Goal: Transaction & Acquisition: Obtain resource

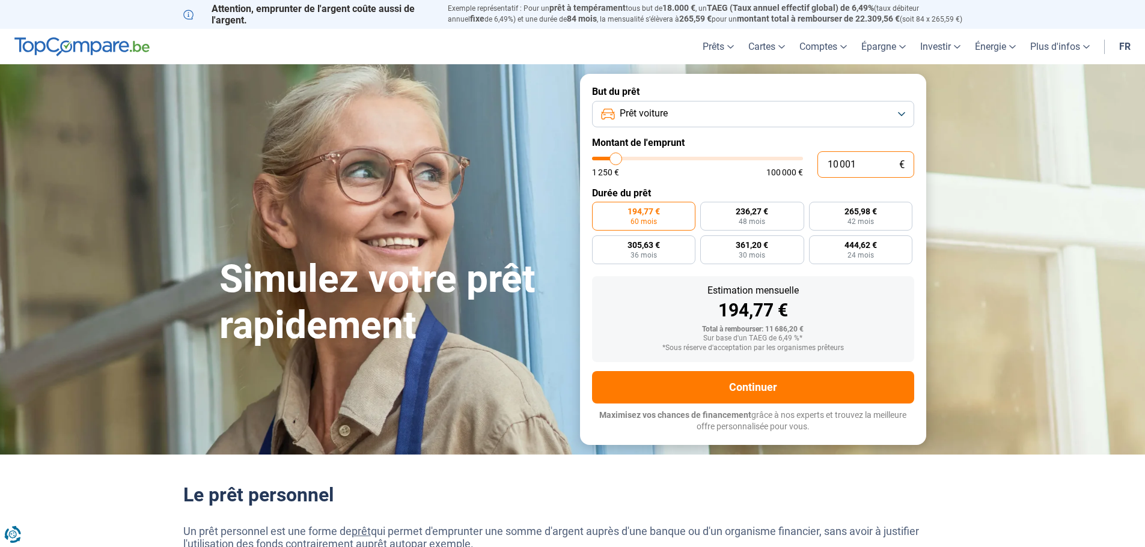
click at [847, 165] on input "10 001" at bounding box center [865, 164] width 97 height 26
type input "2"
type input "1250"
type input "26"
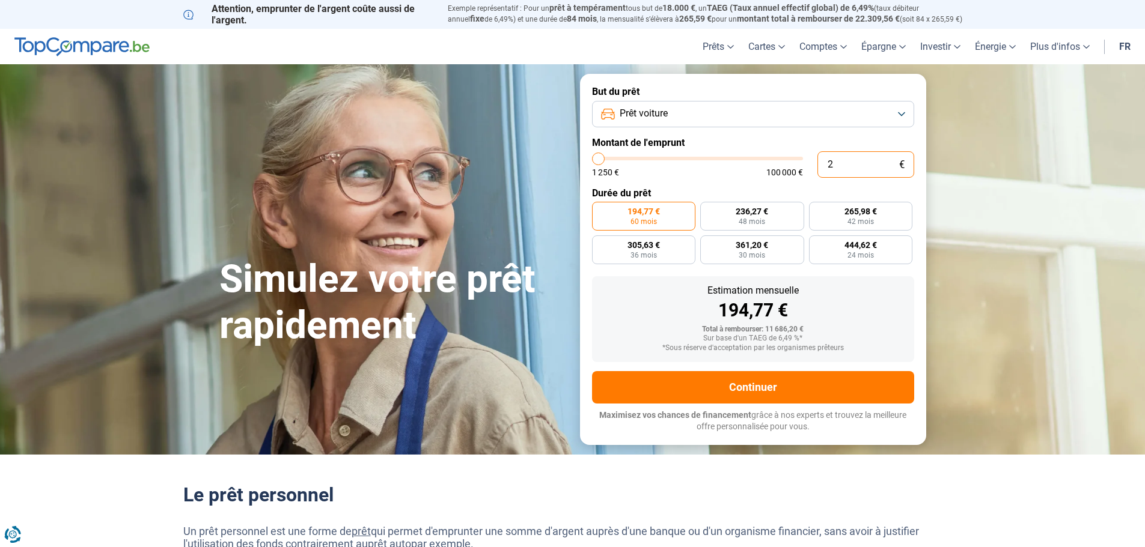
type input "1250"
type input "1 250"
type input "1250"
radio input "true"
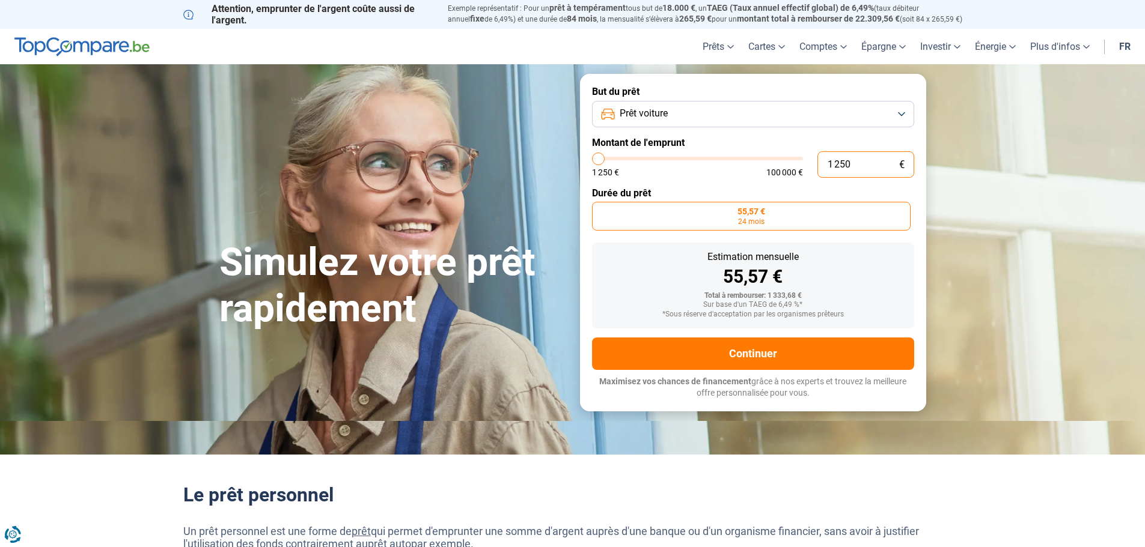
click at [861, 162] on input "1 250" at bounding box center [865, 164] width 97 height 26
type input "2"
type input "1250"
type input "26"
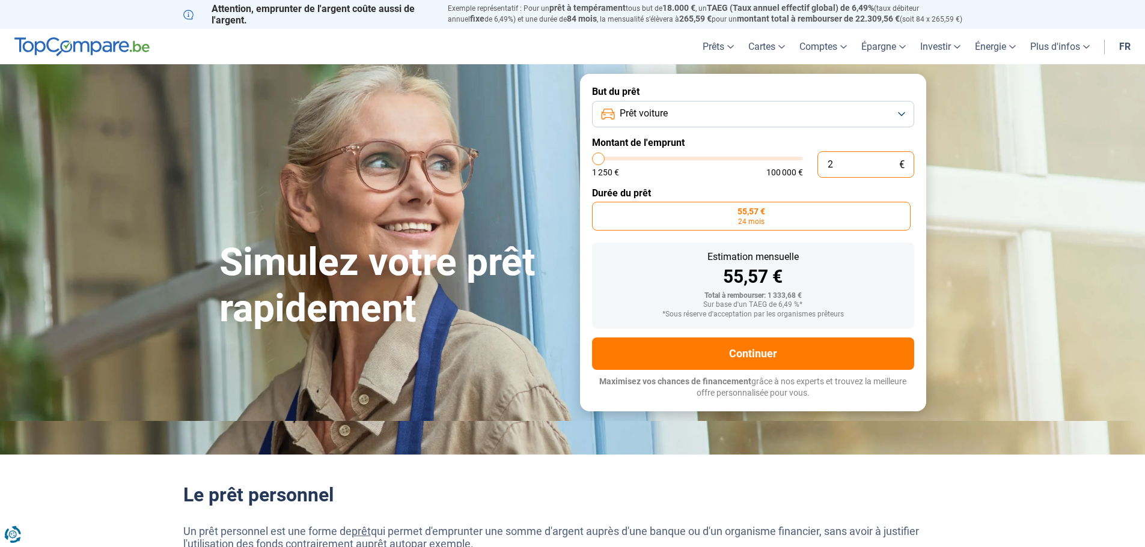
type input "1250"
type input "260"
type input "1250"
type input "2 600"
type input "2500"
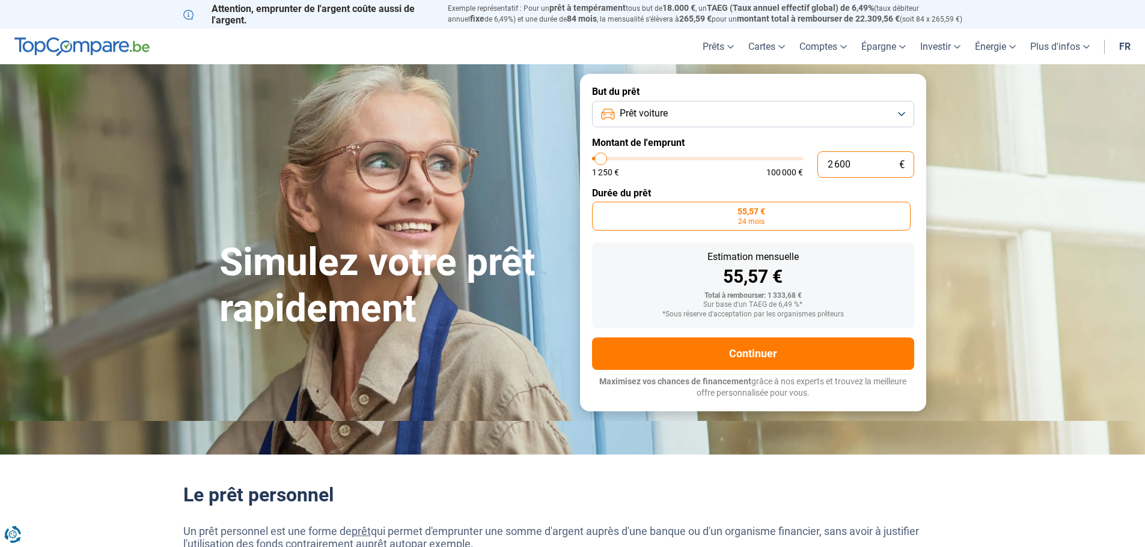
type input "26 000"
type input "26000"
radio input "false"
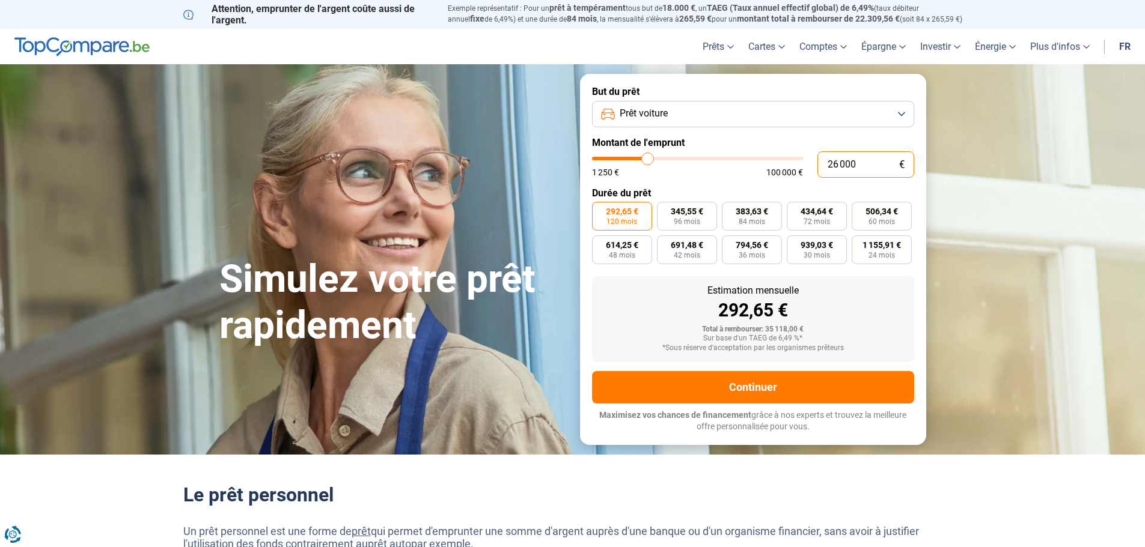
click at [857, 164] on input "26 000" at bounding box center [865, 164] width 97 height 26
type input "2"
type input "1250"
type input "24"
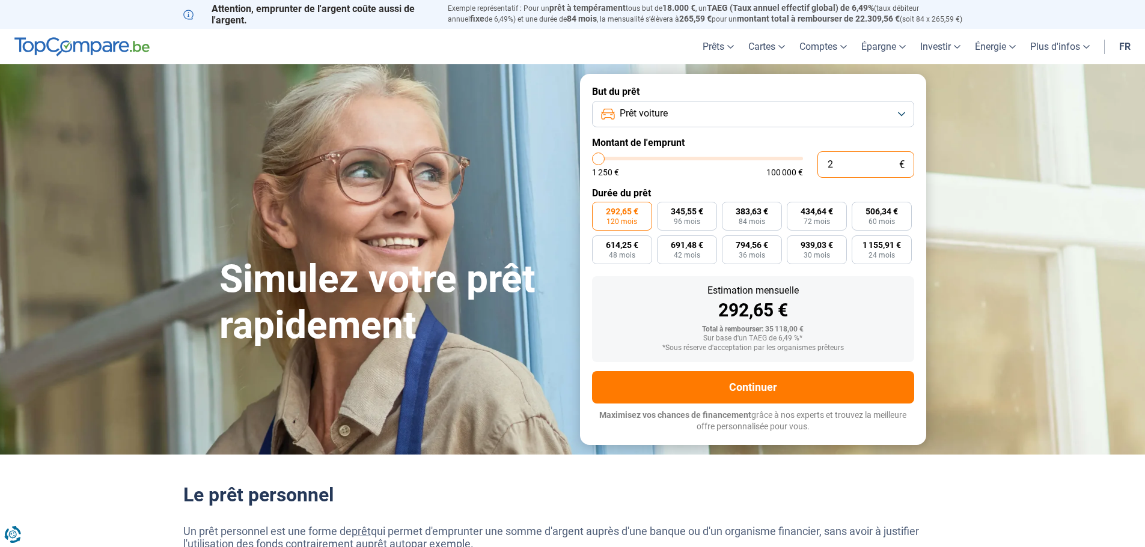
type input "1250"
type input "240"
type input "1250"
type input "2 400"
type input "2500"
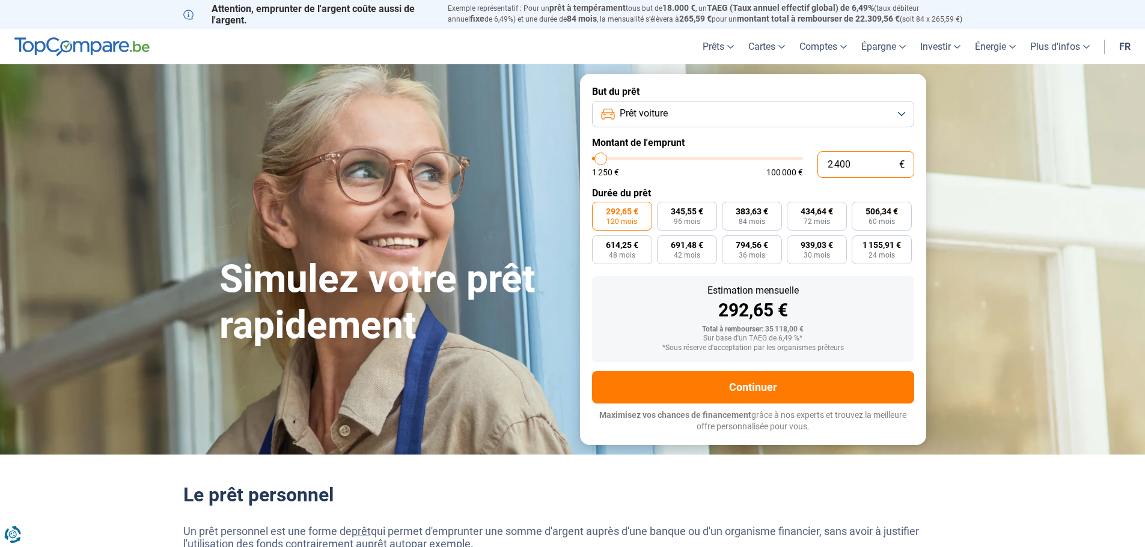
type input "24 000"
type input "24000"
click at [846, 164] on input "24 000" at bounding box center [865, 164] width 97 height 26
type input "2"
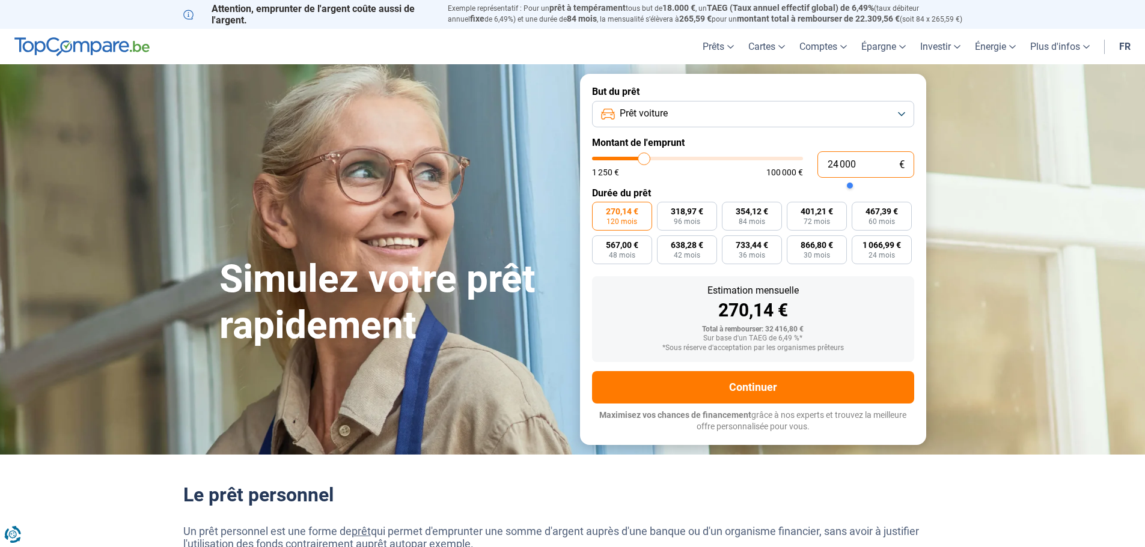
type input "1250"
type input "23"
type input "1250"
type input "230"
type input "1250"
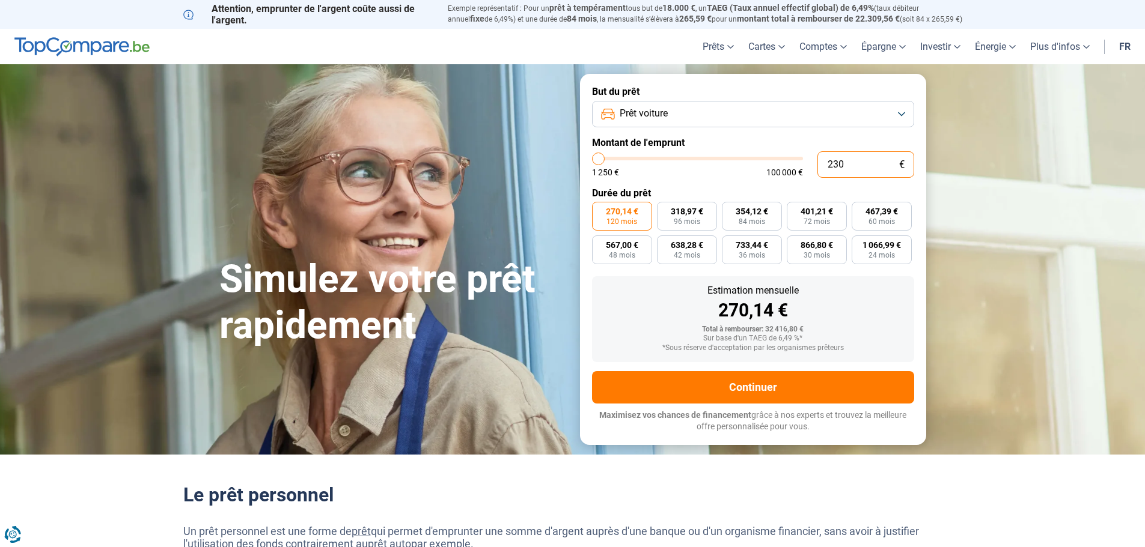
type input "2 300"
type input "2250"
type input "23 000"
type input "23000"
click at [733, 178] on form "But du prêt Prêt voiture Montant de l'emprunt 23 000 € 1 250 € 100 000 € Durée …" at bounding box center [753, 259] width 346 height 371
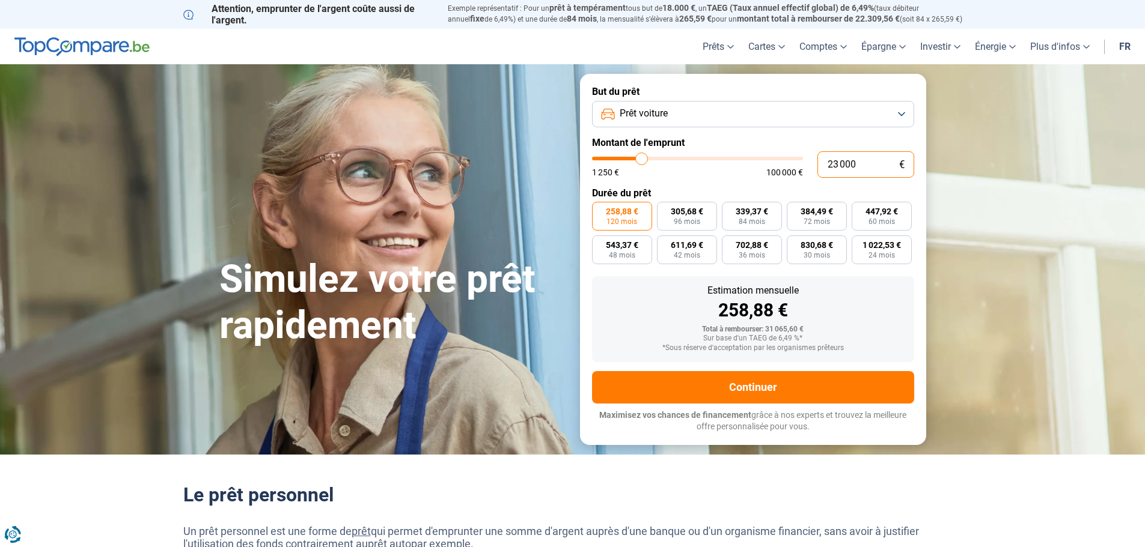
click at [874, 165] on input "23 000" at bounding box center [865, 164] width 97 height 26
type input "2"
type input "1250"
type input "22"
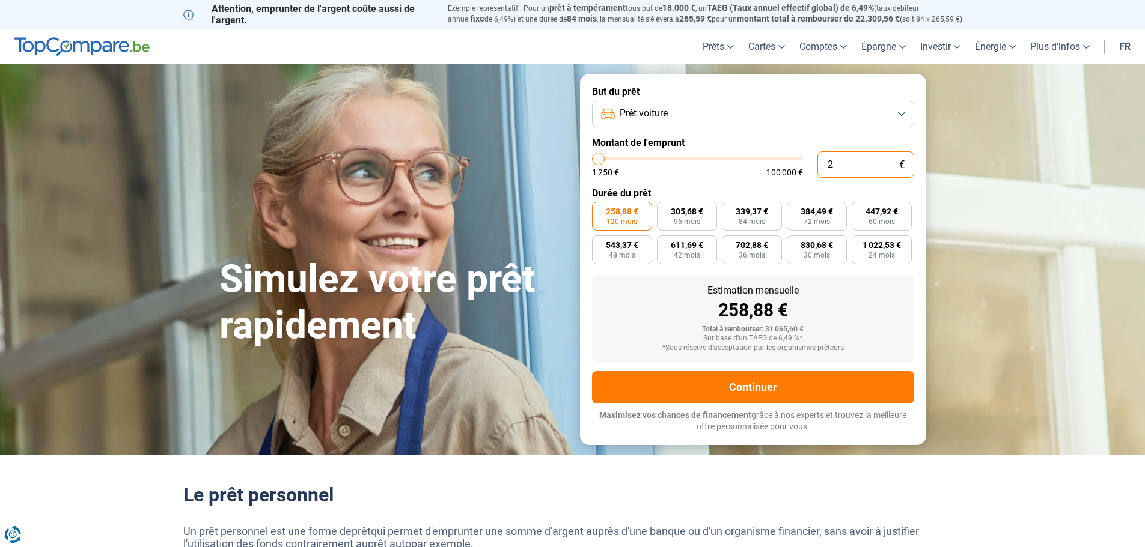
type input "1250"
type input "220"
type input "1250"
type input "2 200"
type input "2250"
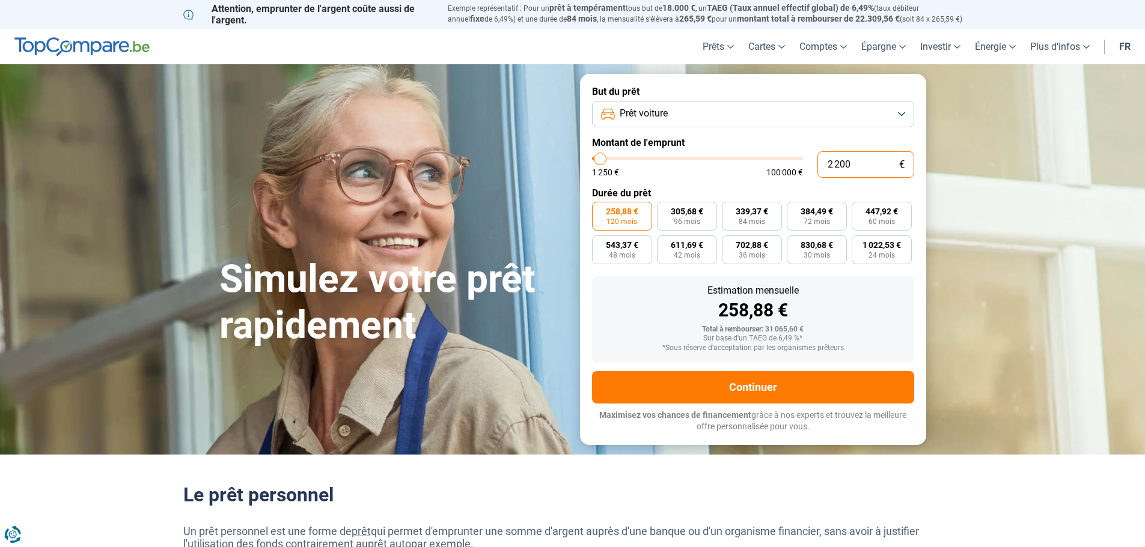
type input "22 000"
type input "22000"
type input "22 000"
click at [758, 176] on div "1 250 € 100 000 €" at bounding box center [697, 172] width 211 height 8
click at [752, 220] on span "84 mois" at bounding box center [752, 221] width 26 height 7
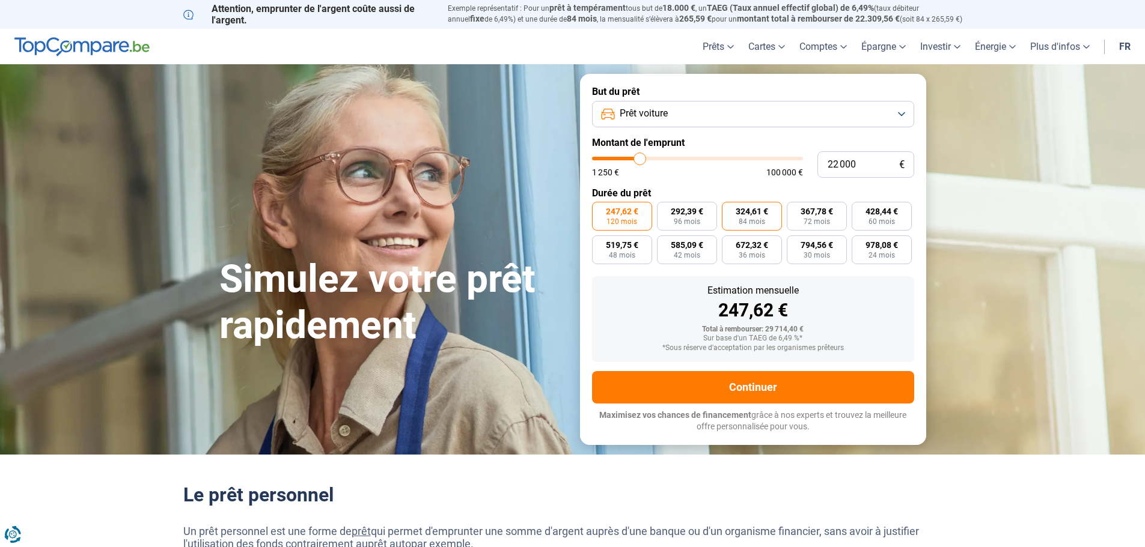
click at [730, 210] on input "324,61 € 84 mois" at bounding box center [726, 206] width 8 height 8
radio input "true"
click at [810, 219] on span "72 mois" at bounding box center [816, 221] width 26 height 7
click at [794, 210] on input "367,78 € 72 mois" at bounding box center [791, 206] width 8 height 8
radio input "true"
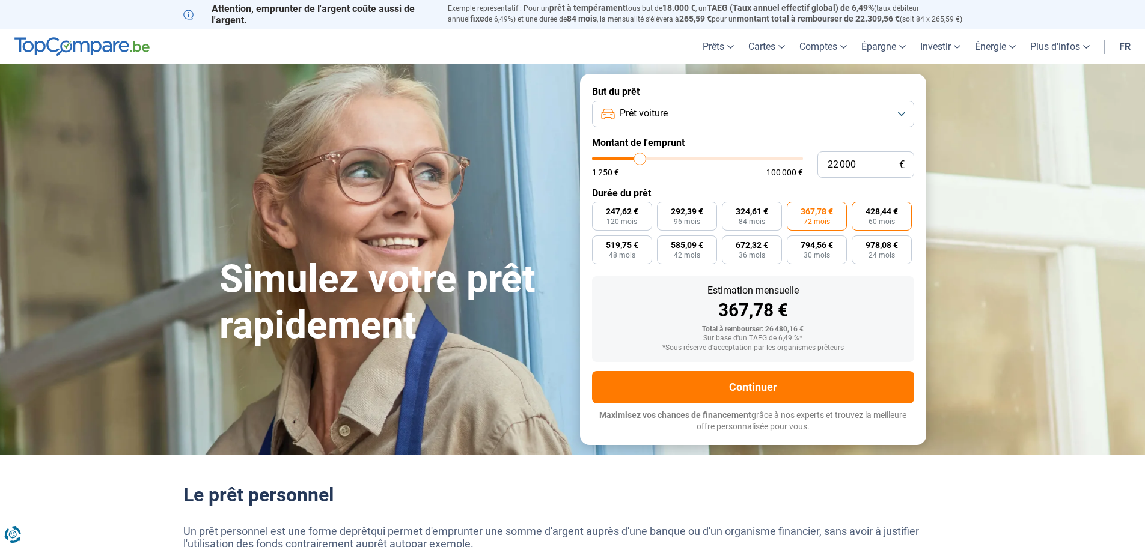
click at [868, 216] on span "428,44 €" at bounding box center [881, 211] width 32 height 8
click at [859, 210] on input "428,44 € 60 mois" at bounding box center [856, 206] width 8 height 8
radio input "true"
click at [632, 252] on span "48 mois" at bounding box center [622, 255] width 26 height 7
click at [600, 243] on input "519,75 € 48 mois" at bounding box center [596, 240] width 8 height 8
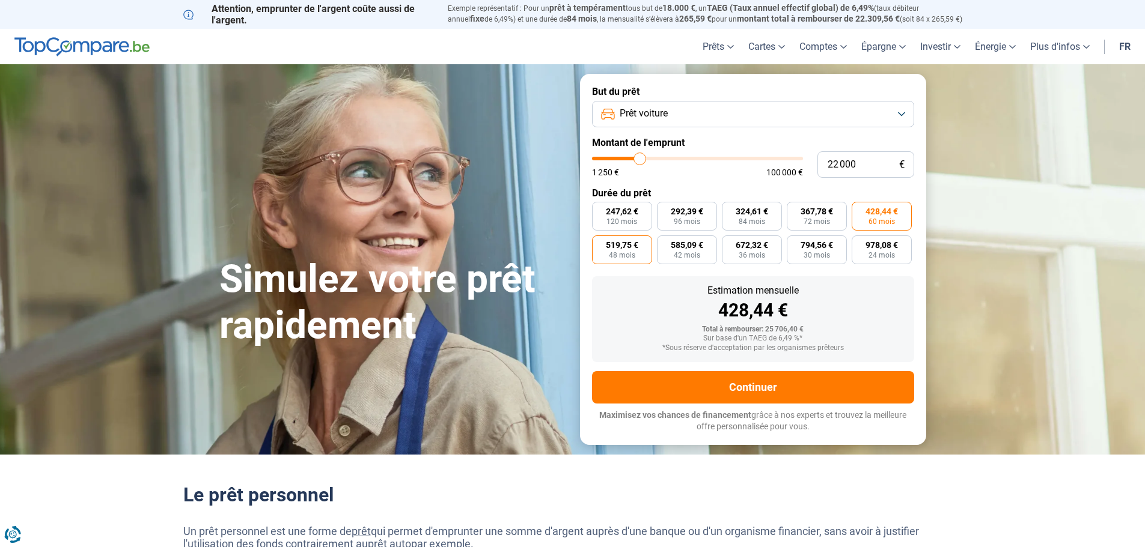
radio input "true"
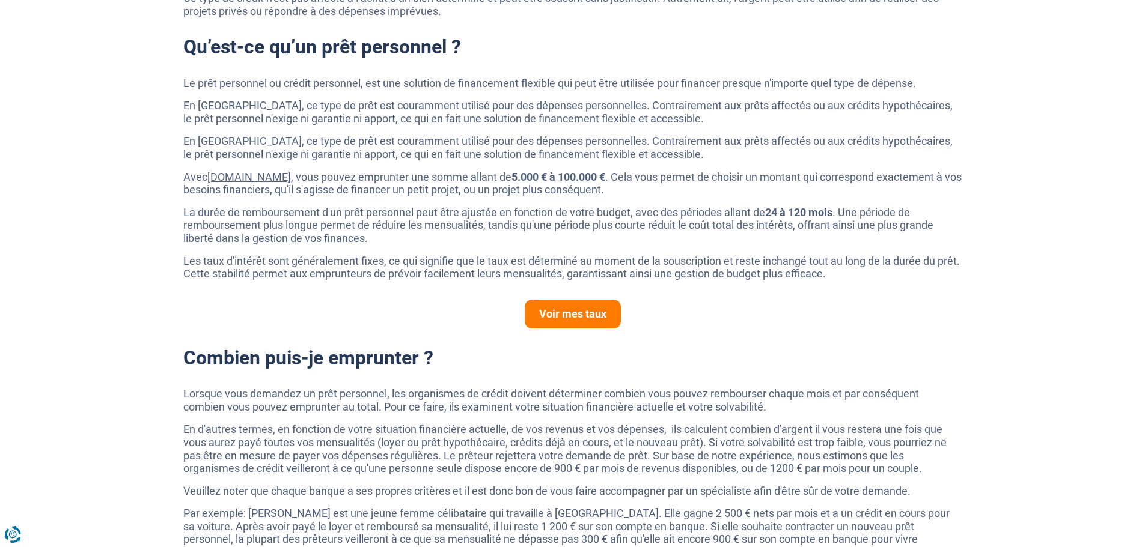
scroll to position [601, 0]
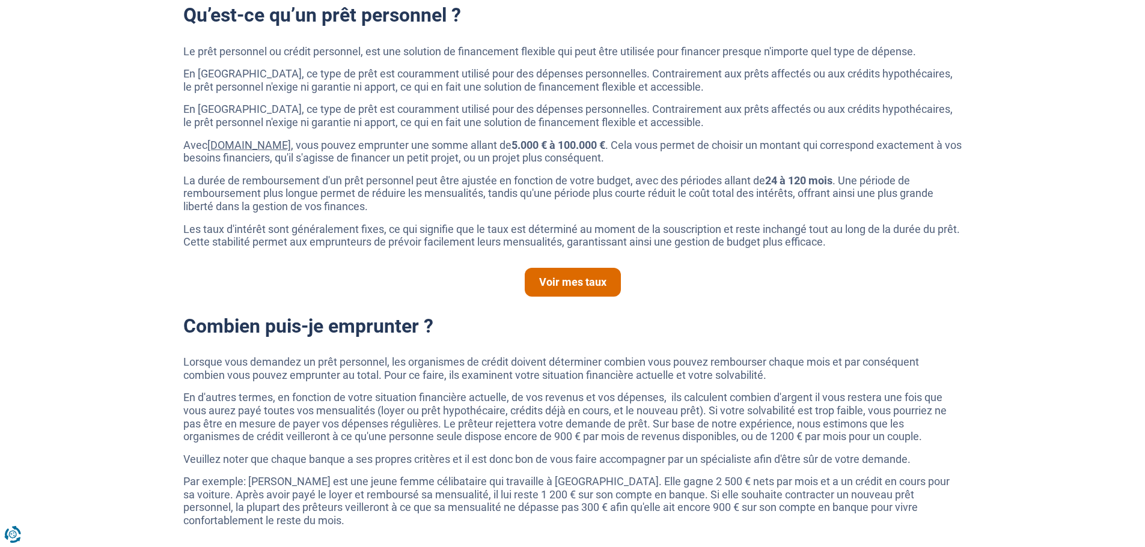
click at [567, 281] on link "Voir mes taux" at bounding box center [573, 282] width 96 height 29
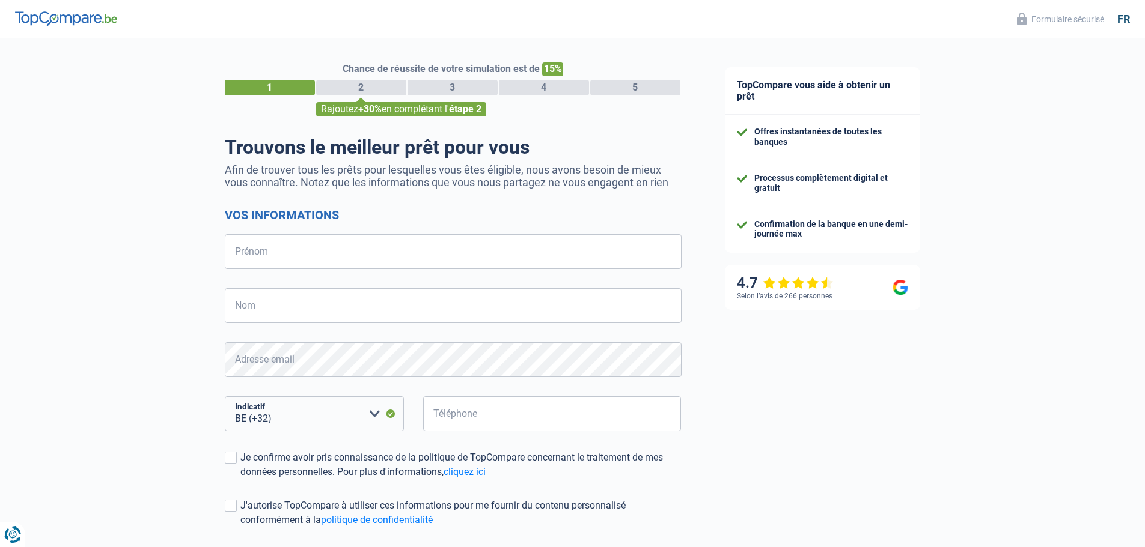
select select "32"
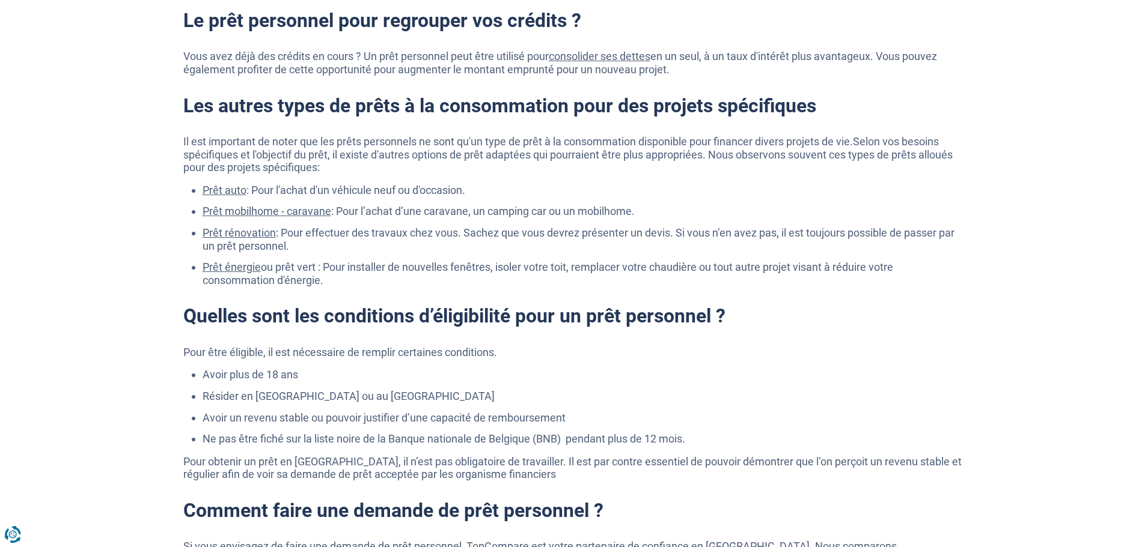
scroll to position [1502, 0]
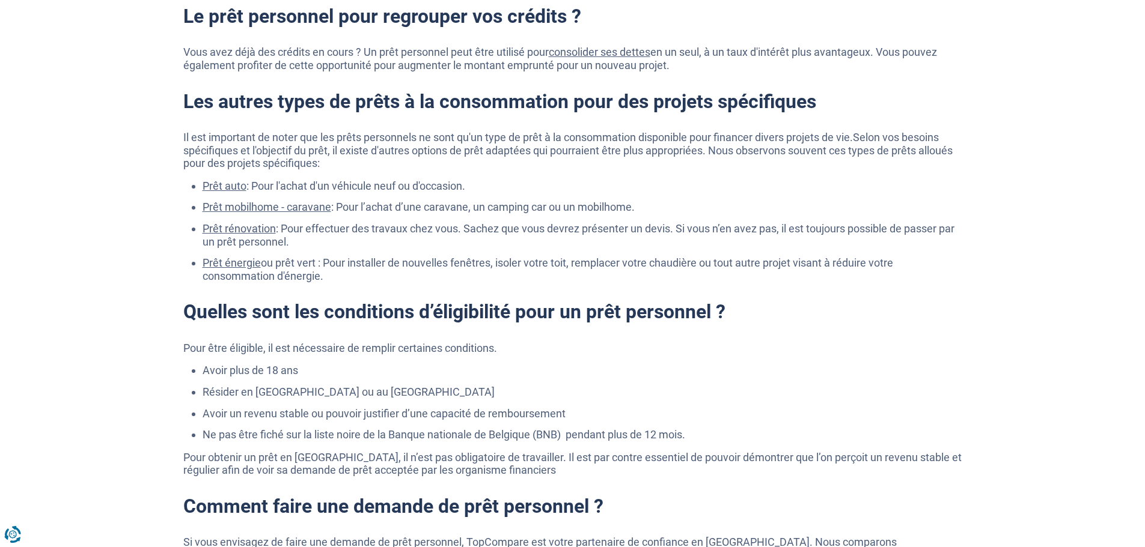
click at [216, 184] on link "Prêt auto" at bounding box center [225, 186] width 44 height 13
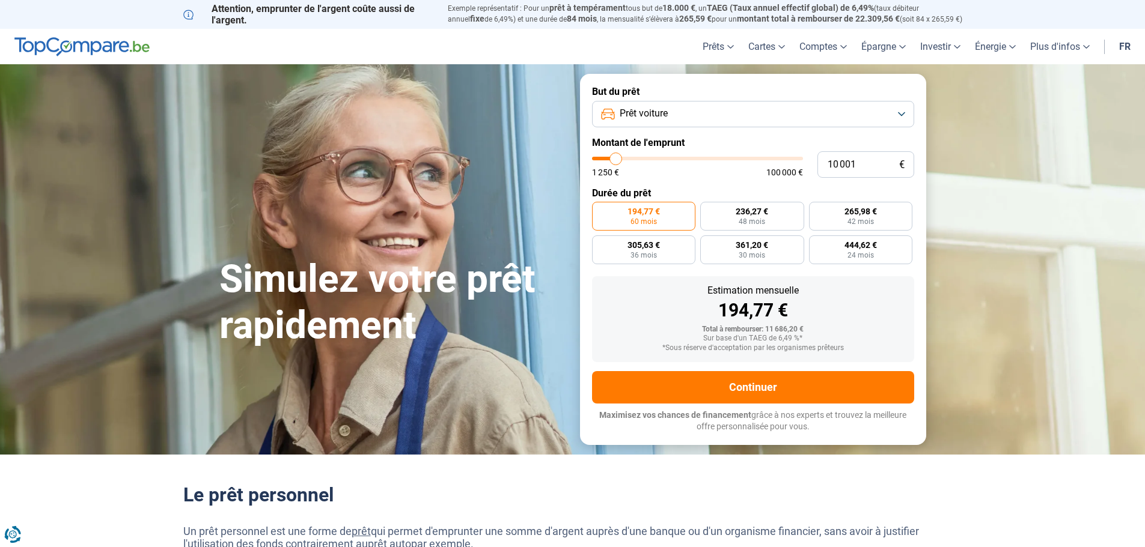
type input "10 500"
type input "10500"
type input "13 250"
type input "13250"
type input "16 250"
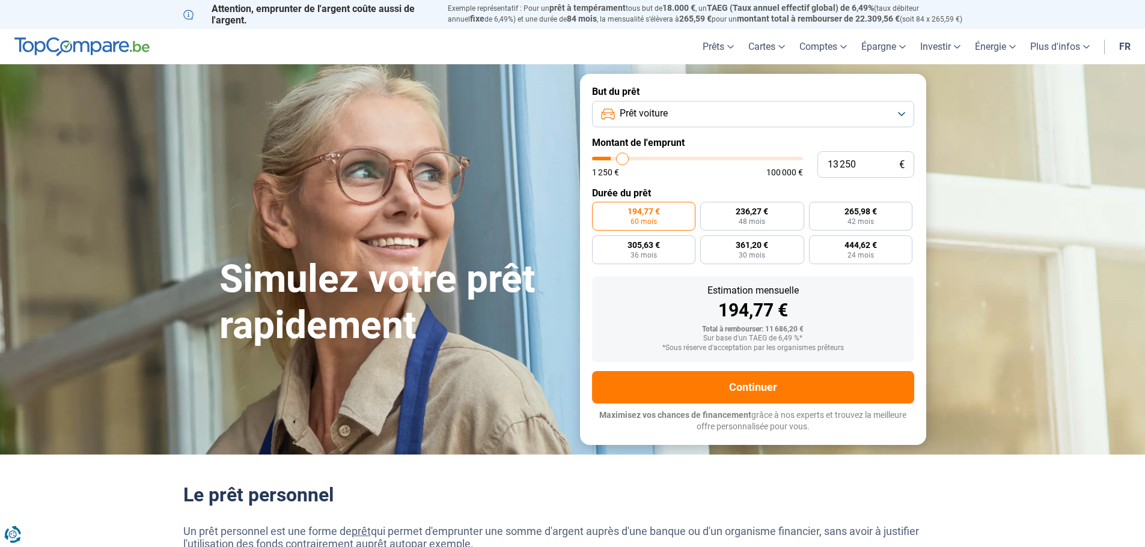
type input "16250"
type input "19 750"
type input "19750"
type input "21 250"
type input "21250"
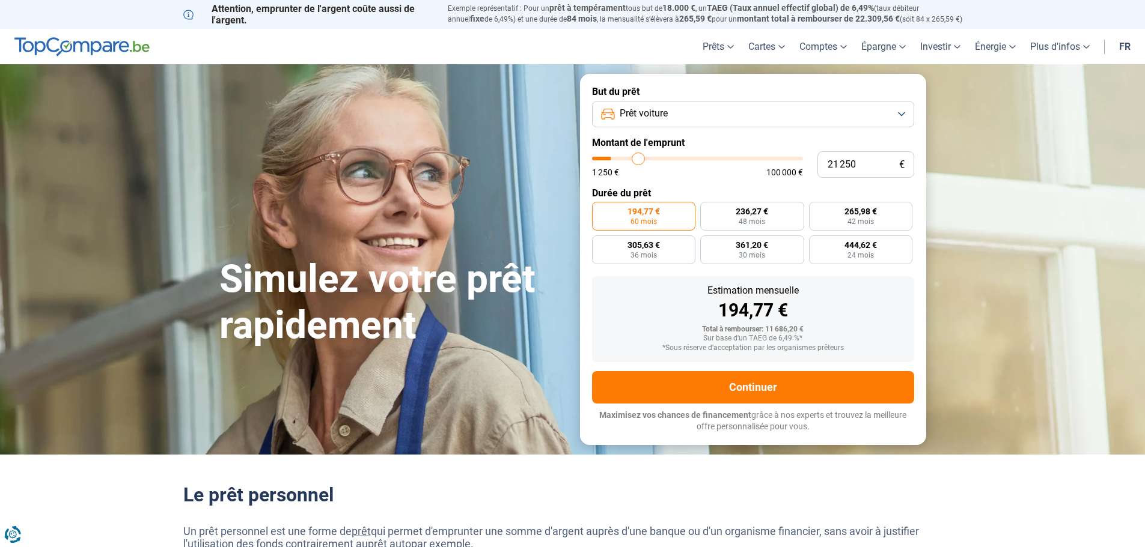
type input "22 000"
type input "22000"
type input "22 250"
type input "22250"
type input "23 000"
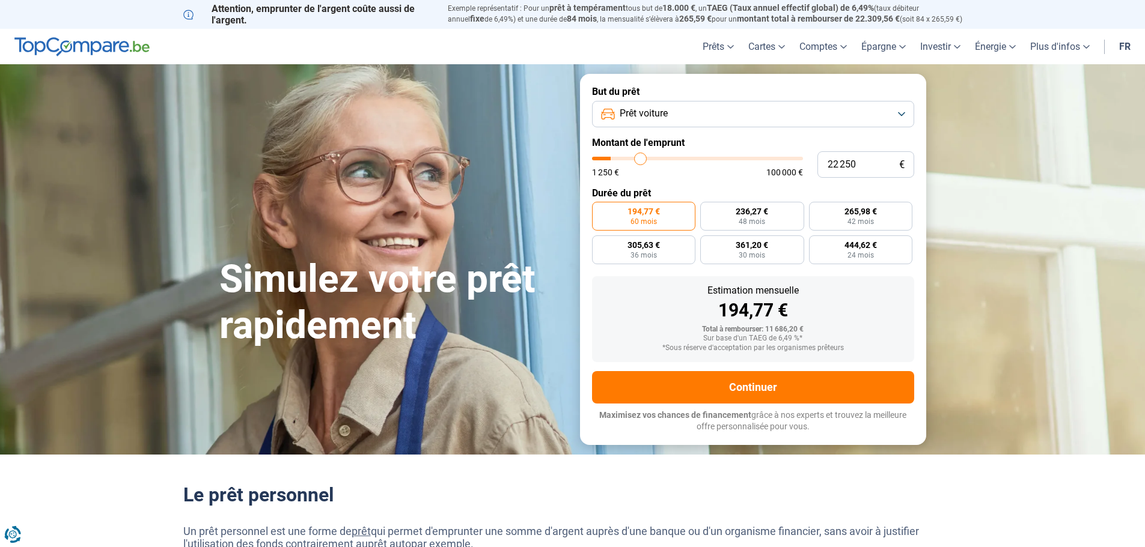
type input "23000"
type input "23 500"
type input "23500"
type input "24 250"
type input "24250"
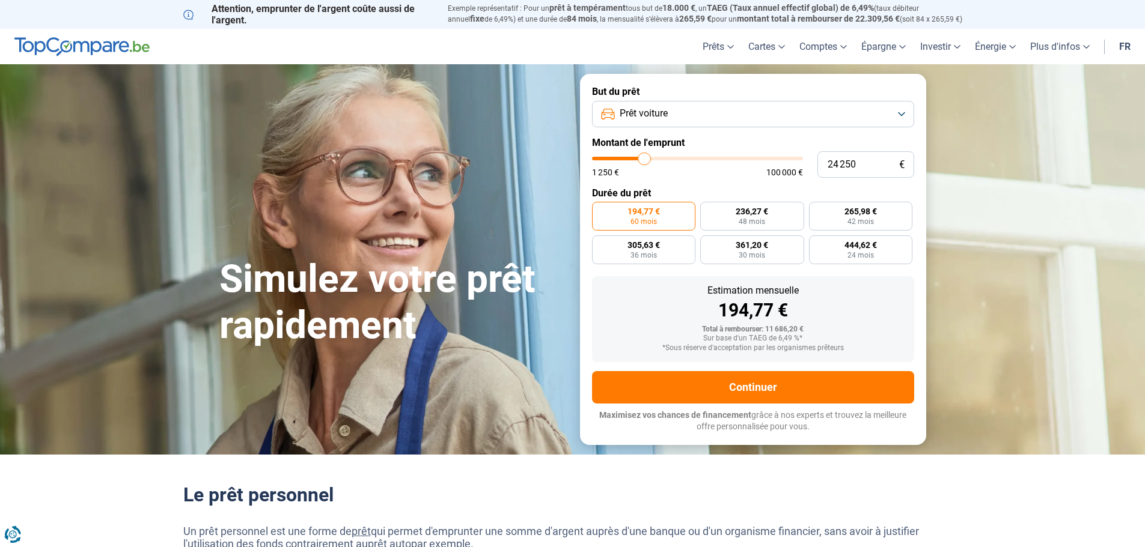
type input "25 000"
type input "25000"
type input "25 250"
type input "25250"
type input "25 750"
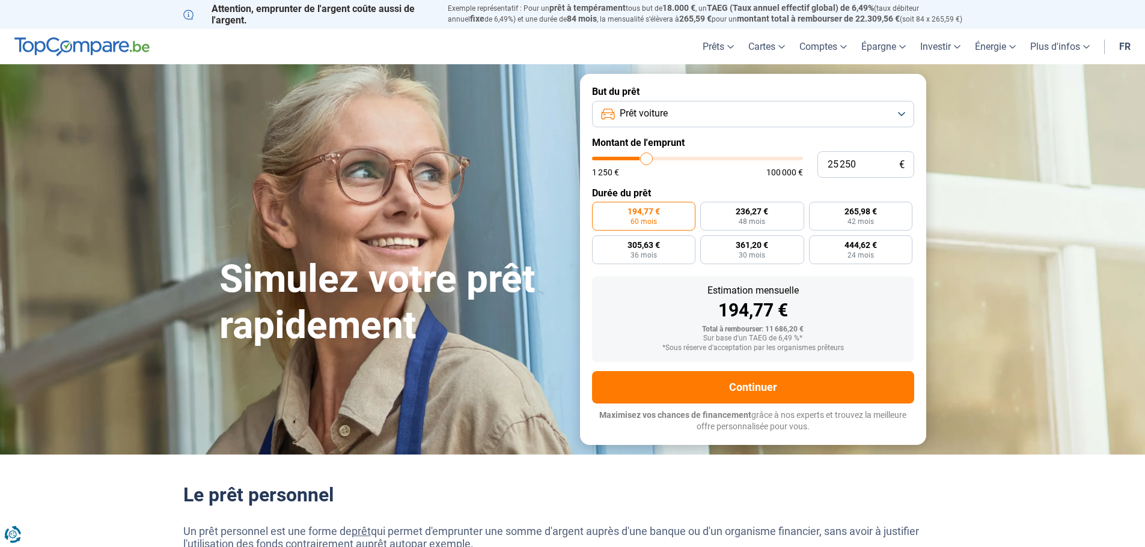
type input "25750"
type input "26 000"
type input "26000"
type input "26 250"
type input "26250"
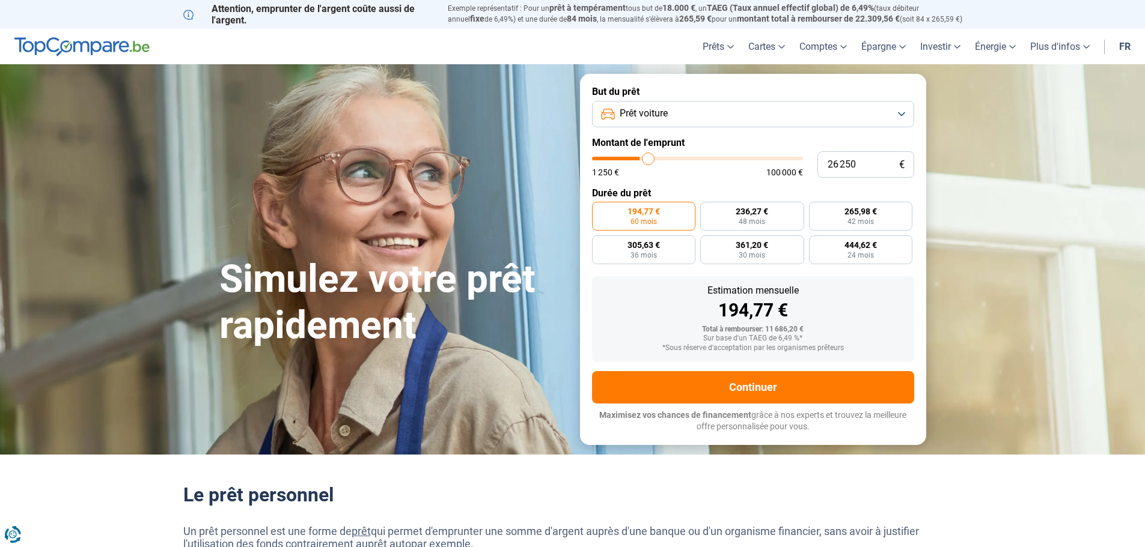
type input "26 500"
type input "26500"
type input "27 250"
type input "27250"
type input "27 500"
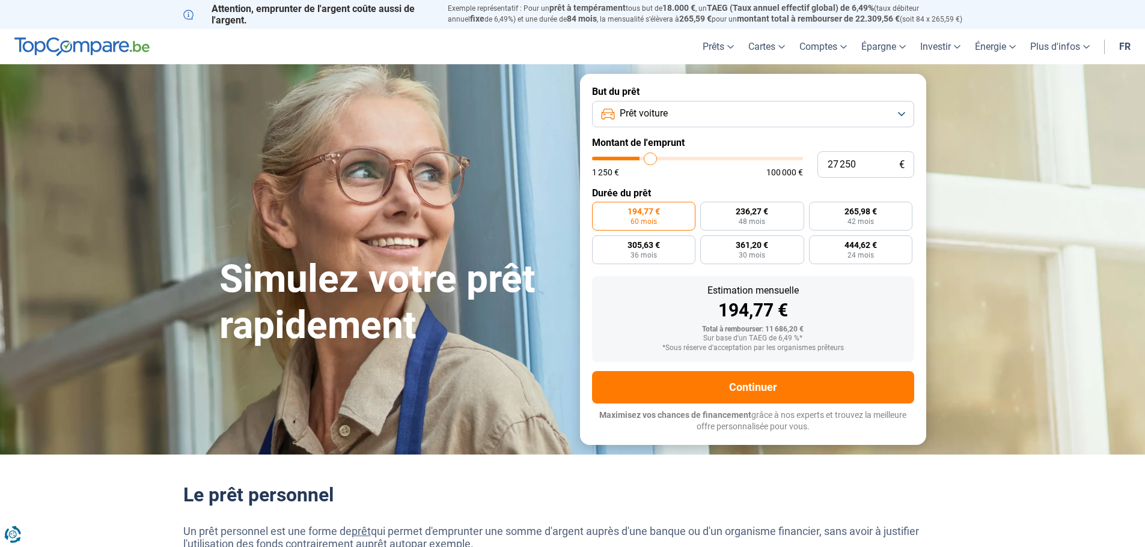
type input "27500"
type input "28 250"
type input "28250"
type input "29 250"
type input "29250"
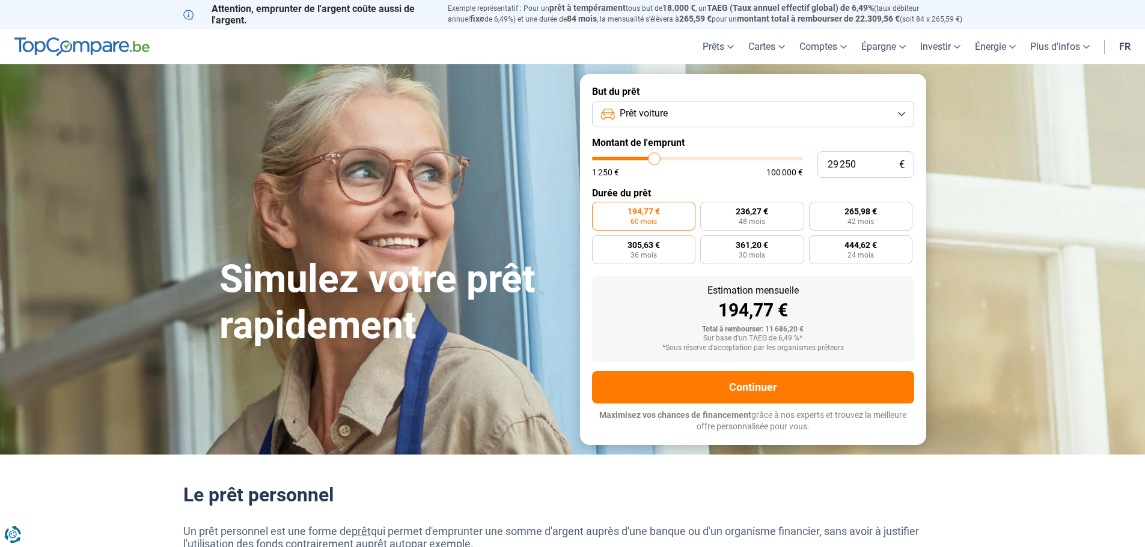
type input "30 250"
type input "30250"
type input "30 500"
type input "30500"
type input "30 750"
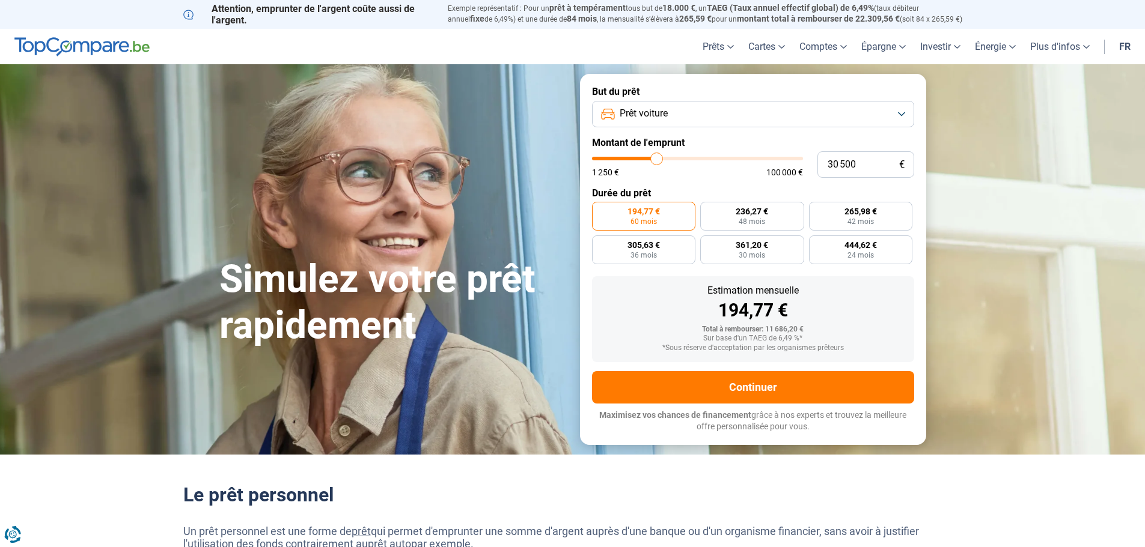
type input "30750"
type input "30 500"
type input "30500"
type input "29 750"
type input "29750"
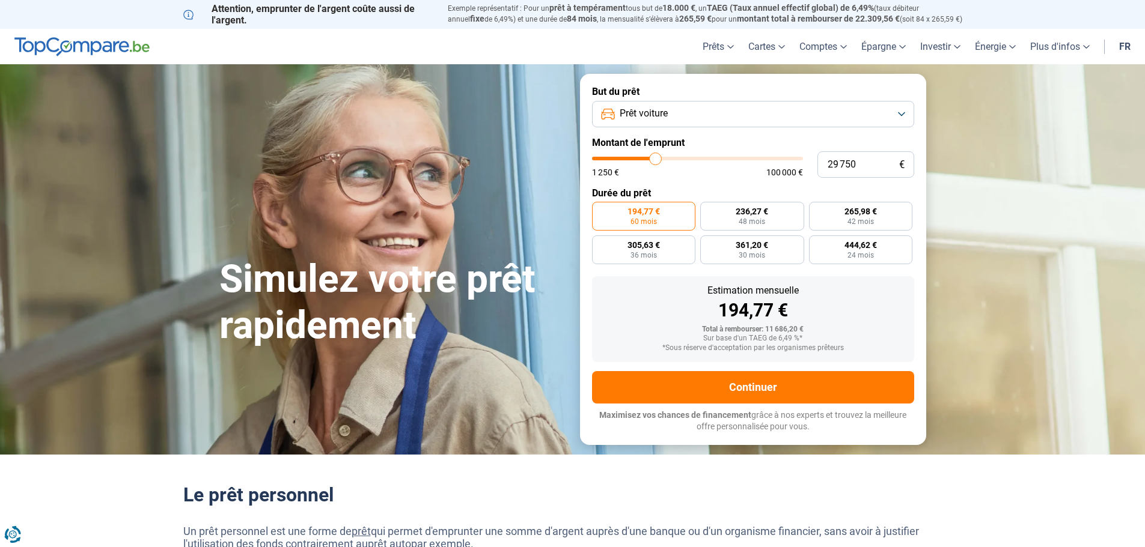
type input "29 250"
type input "29250"
type input "28 250"
type input "28250"
type input "27 250"
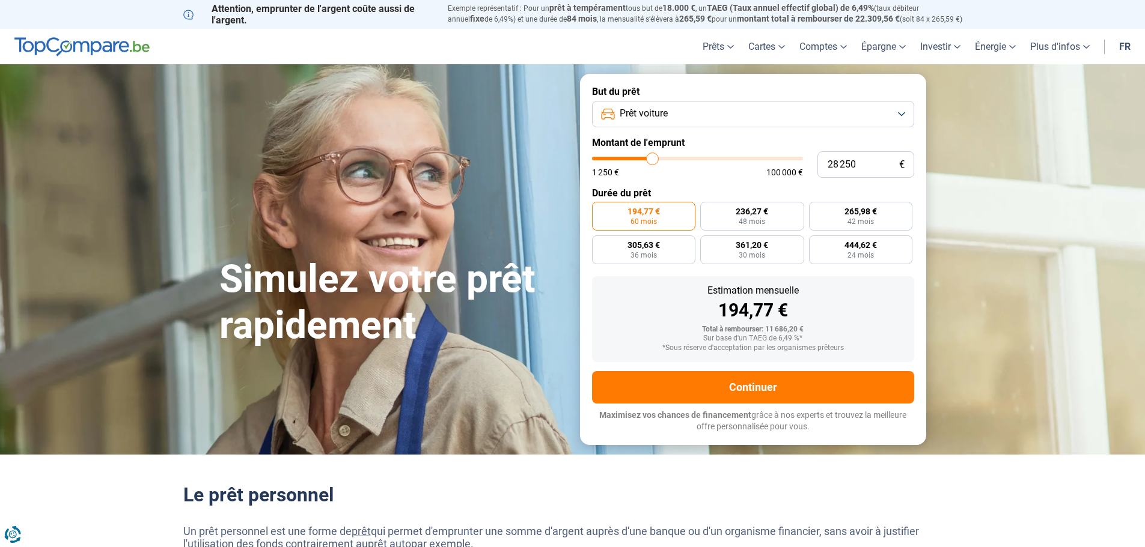
type input "27250"
type input "26 250"
type input "26250"
type input "25 250"
type input "25250"
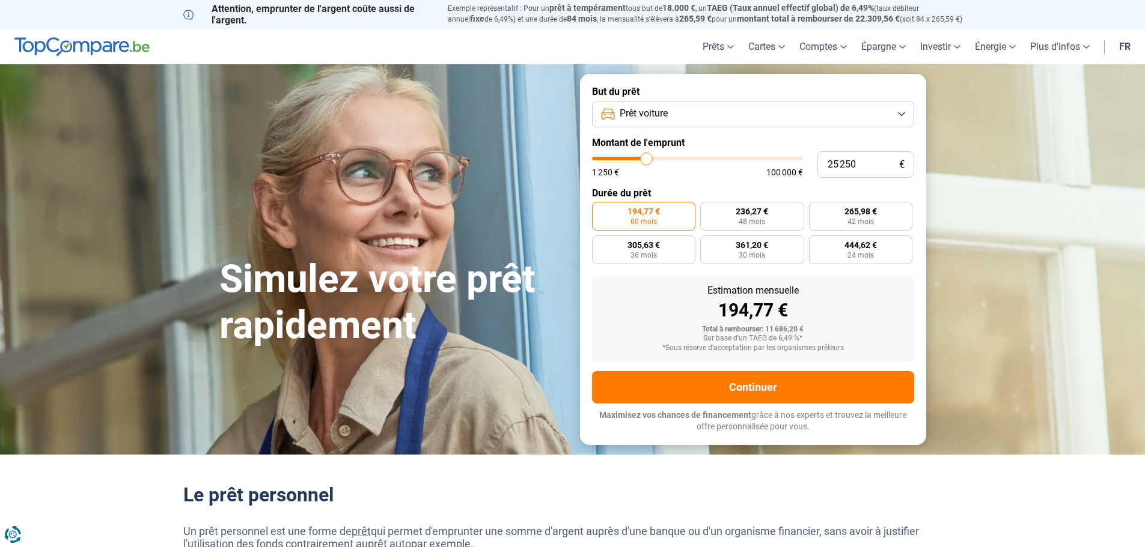
type input "24 750"
type input "24750"
type input "23 500"
type input "23500"
type input "22 250"
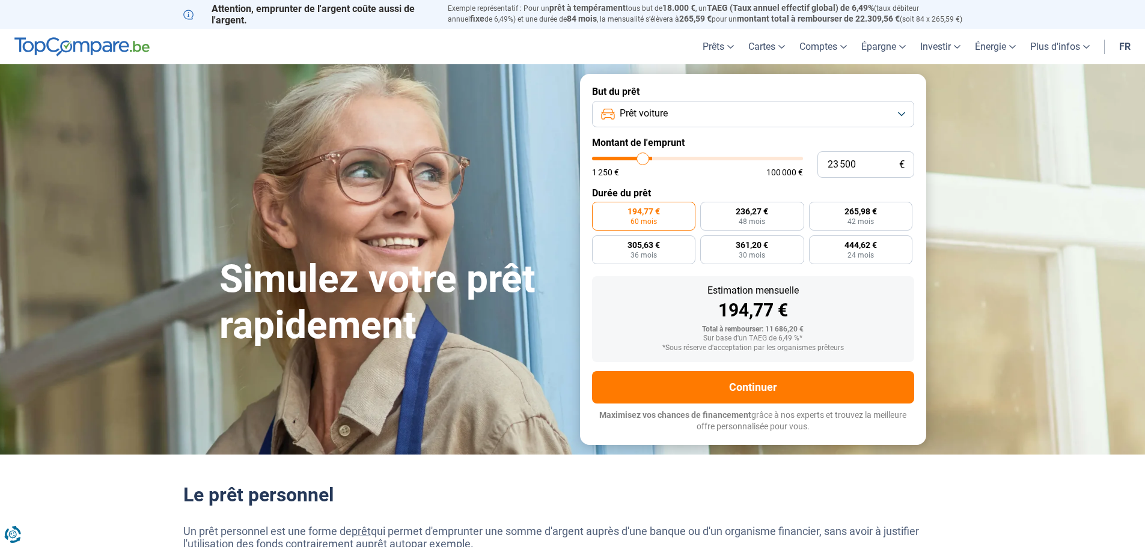
type input "22250"
type input "20 500"
type input "20500"
type input "19 250"
type input "19250"
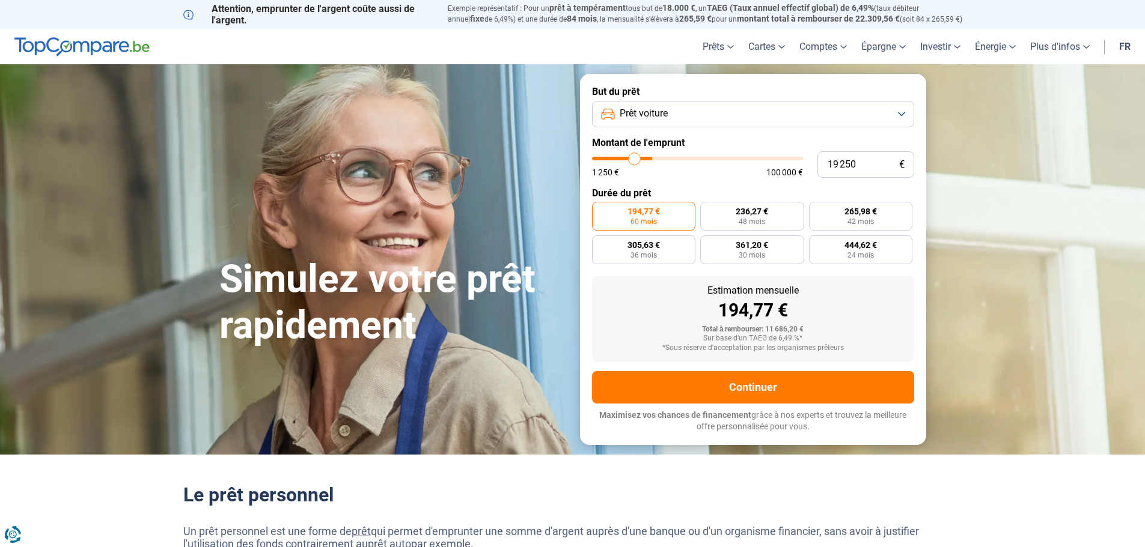
type input "18 750"
type input "18750"
type input "18 500"
type input "18500"
type input "18 000"
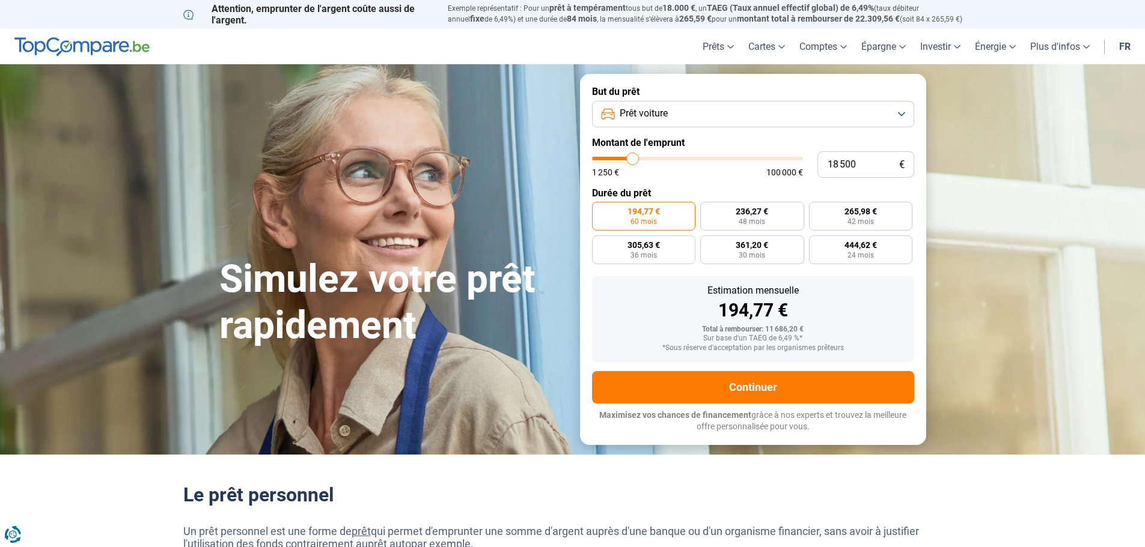
type input "18000"
type input "17 500"
type input "17500"
type input "17 000"
type input "17000"
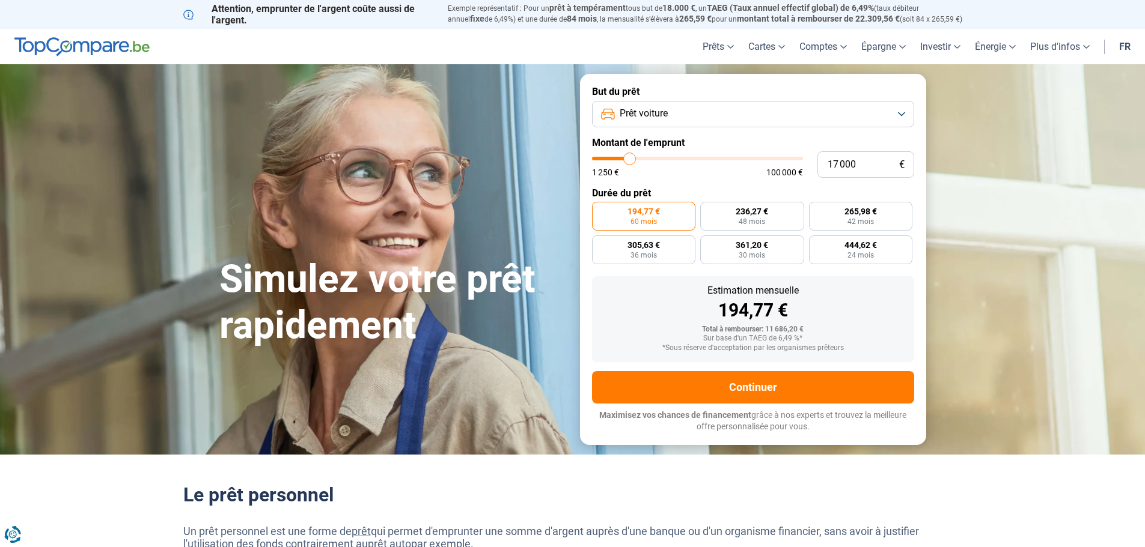
type input "16 500"
type input "16500"
type input "17 250"
type input "17250"
type input "18 000"
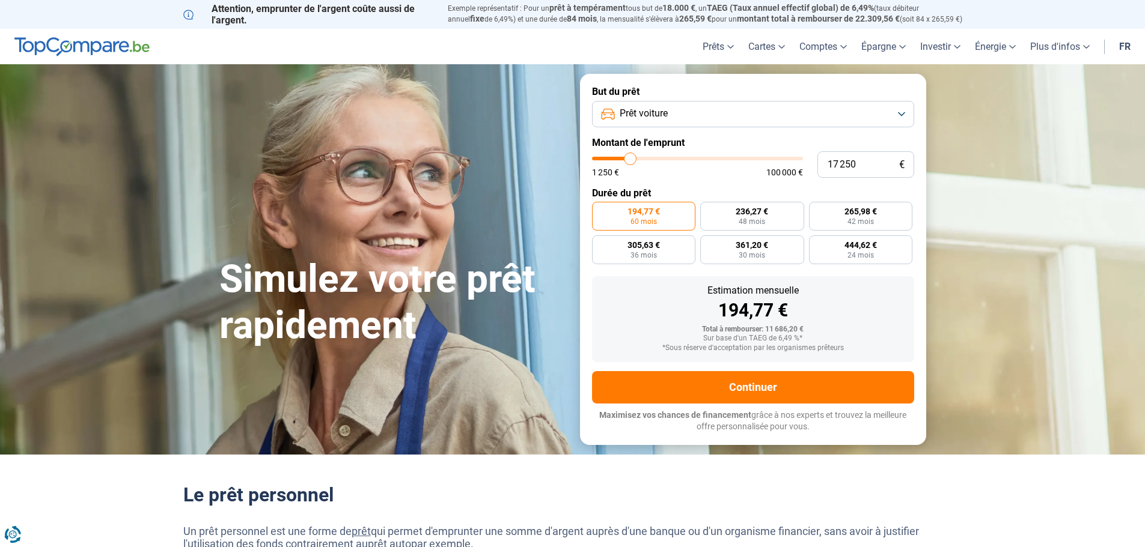
type input "18000"
type input "18 500"
type input "18500"
type input "18 750"
type input "18750"
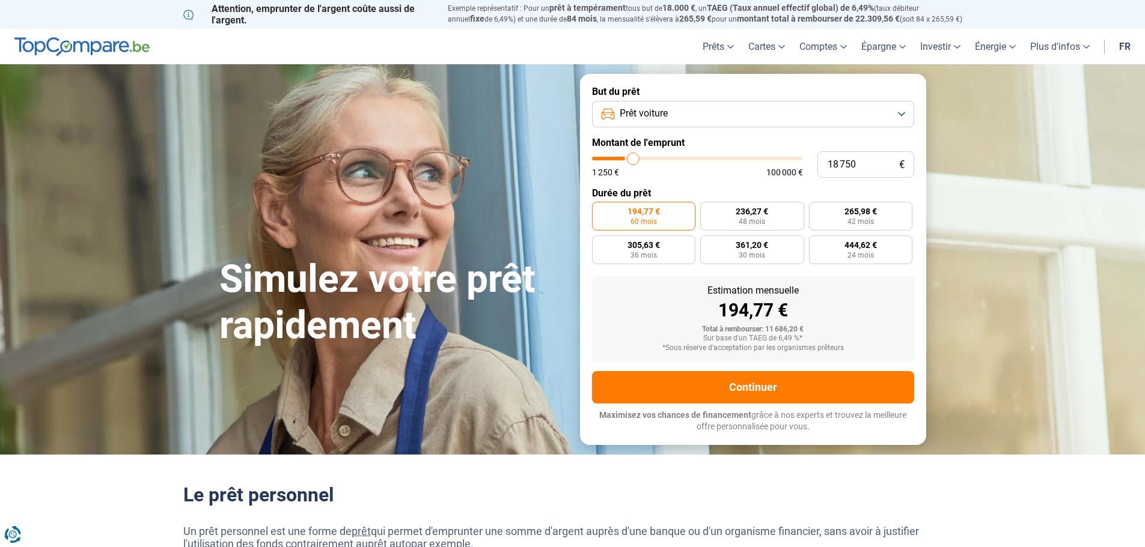
type input "19 000"
type input "19000"
type input "19 250"
type input "19250"
type input "20 000"
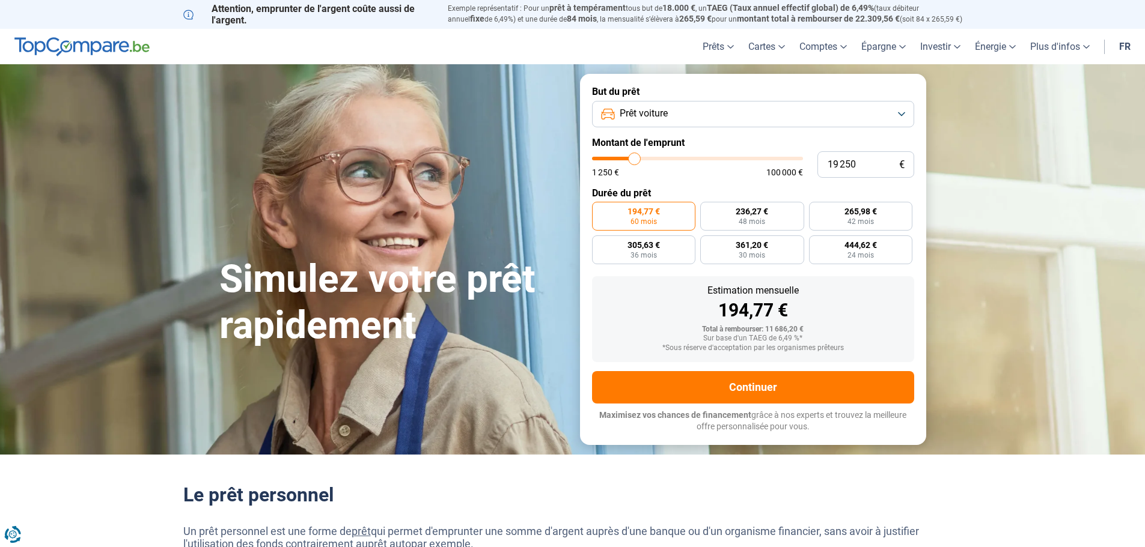
type input "20000"
type input "20 500"
type input "20500"
type input "21 250"
type input "21250"
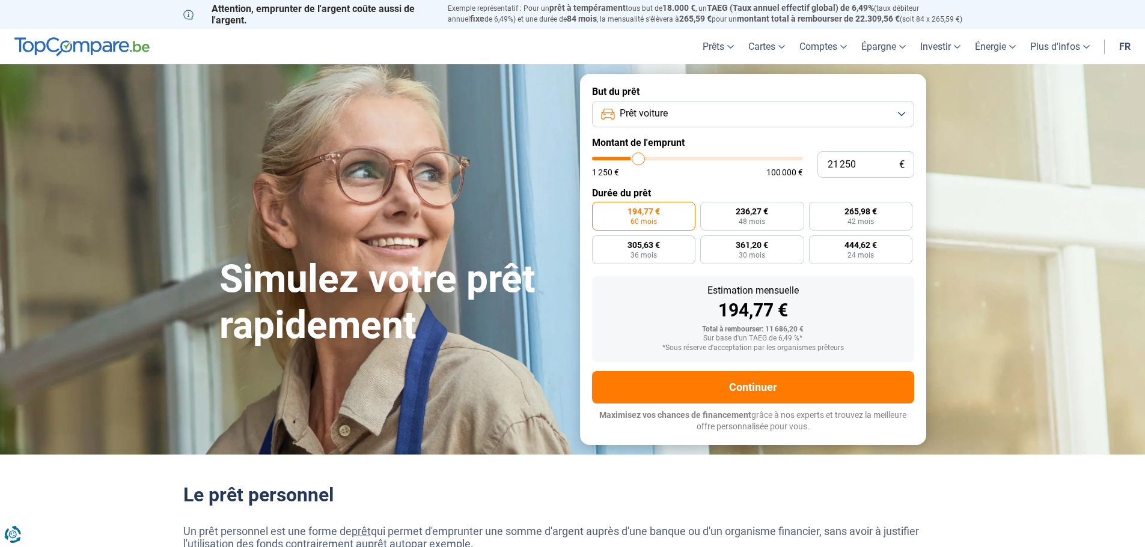
type input "21 500"
type input "21500"
type input "21 750"
type input "21750"
type input "22 000"
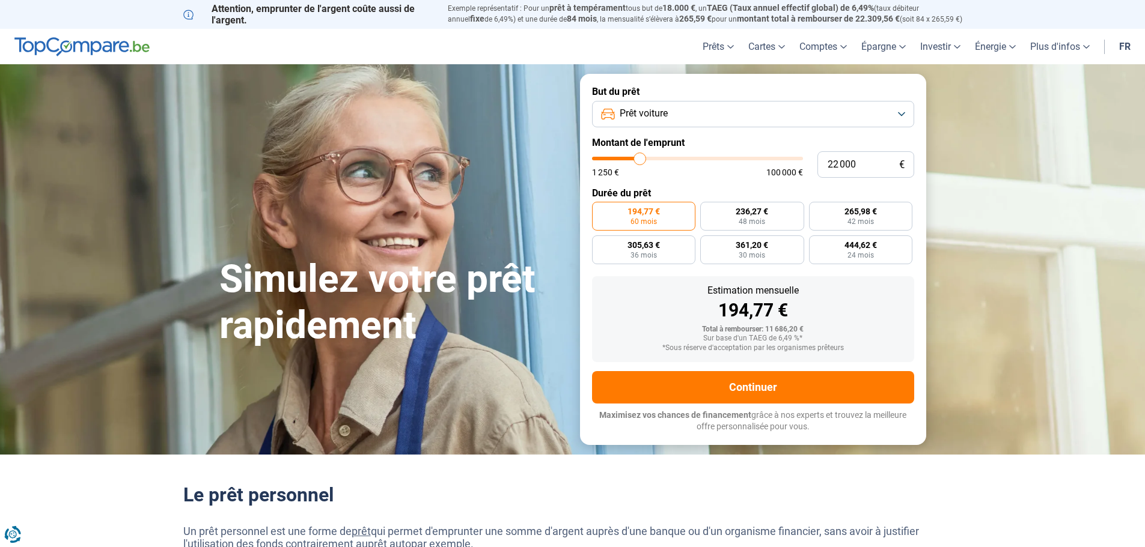
drag, startPoint x: 616, startPoint y: 156, endPoint x: 640, endPoint y: 162, distance: 24.6
type input "22000"
click at [640, 160] on input "range" at bounding box center [697, 159] width 211 height 4
radio input "false"
